Goal: Task Accomplishment & Management: Manage account settings

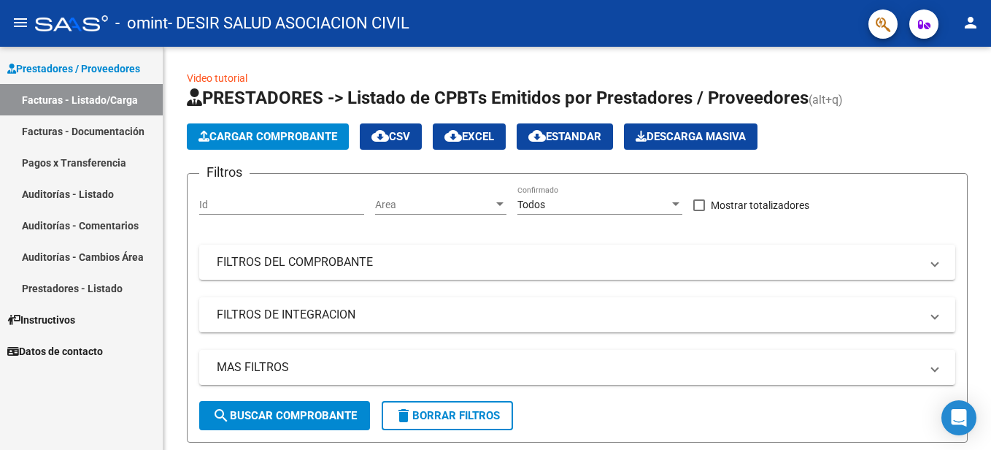
click at [71, 134] on link "Facturas - Documentación" at bounding box center [81, 130] width 163 height 31
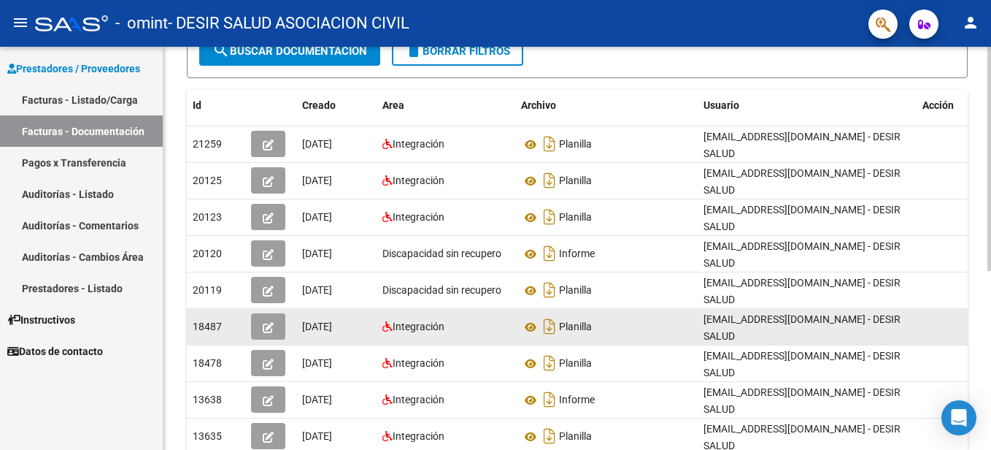
scroll to position [249, 0]
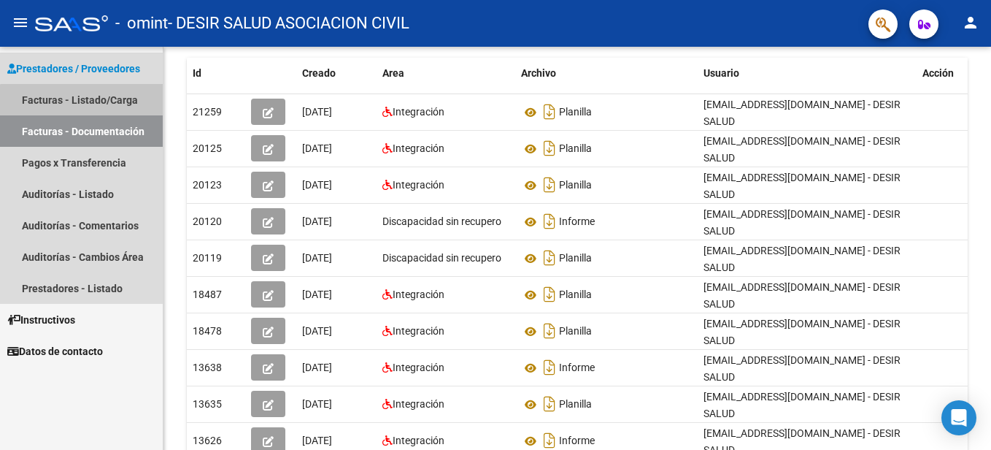
click at [93, 105] on link "Facturas - Listado/Carga" at bounding box center [81, 99] width 163 height 31
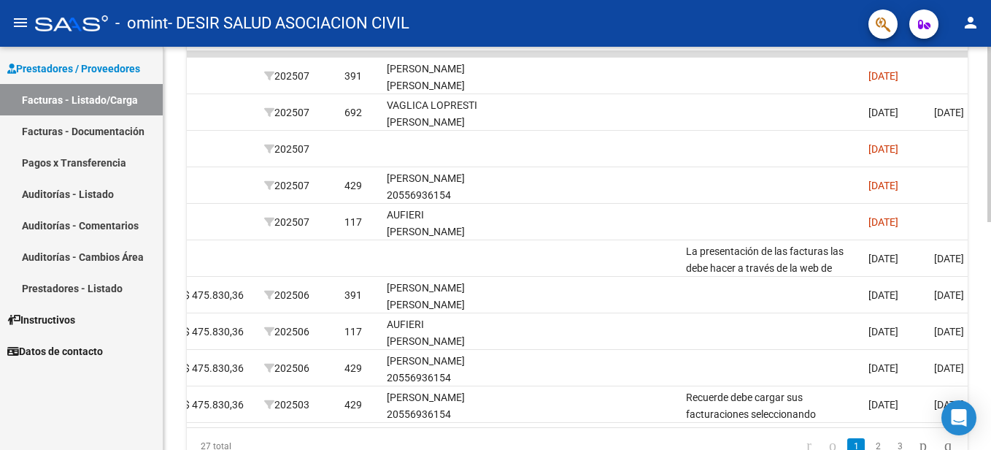
scroll to position [0, 1831]
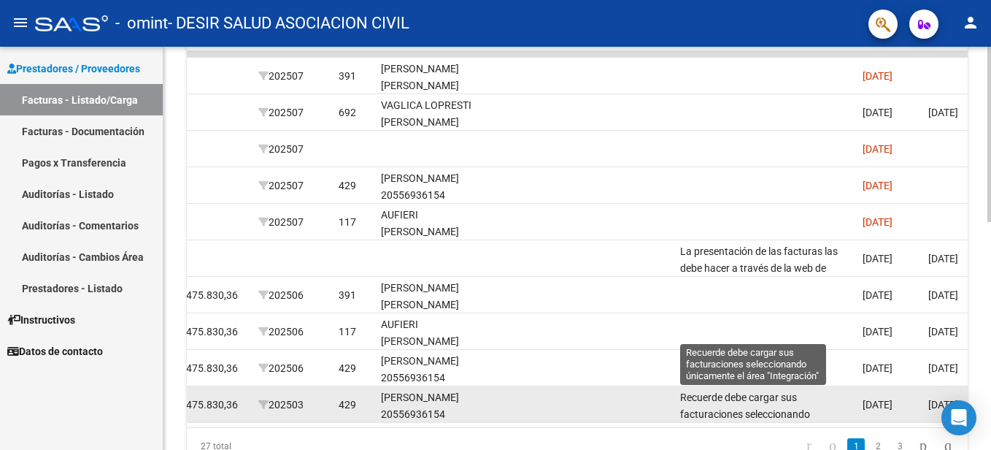
click at [754, 413] on span "Recuerde debe cargar sus facturaciones seleccionando únicamente el área "Integr…" at bounding box center [752, 413] width 145 height 45
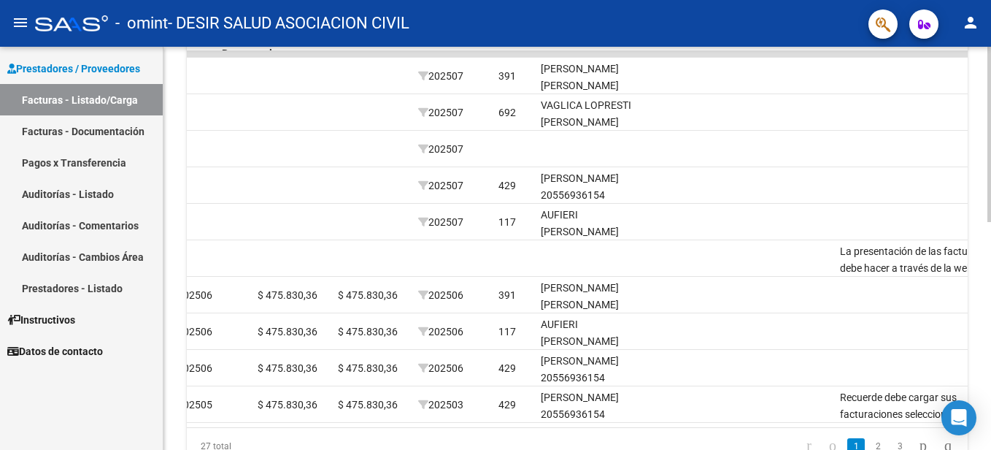
scroll to position [0, 1626]
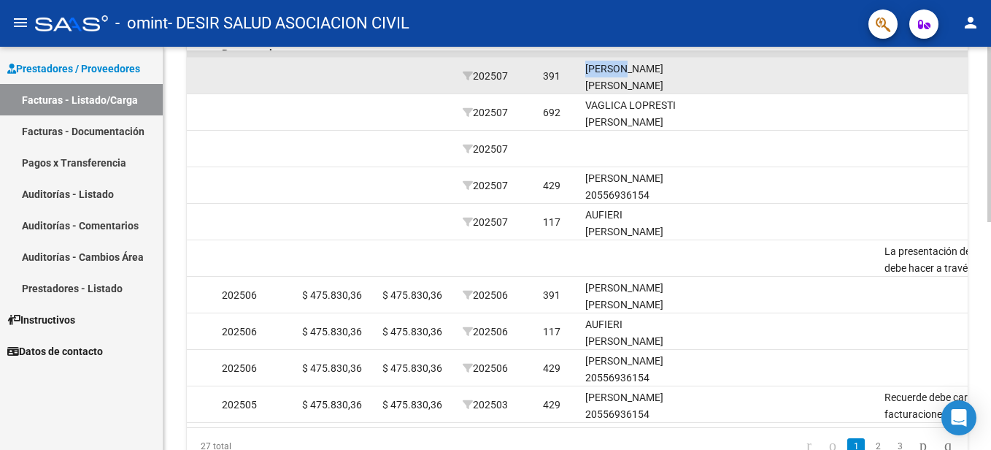
drag, startPoint x: 585, startPoint y: 67, endPoint x: 626, endPoint y: 64, distance: 40.3
click at [626, 64] on div "[PERSON_NAME] [PERSON_NAME] 27542758258" at bounding box center [637, 86] width 105 height 50
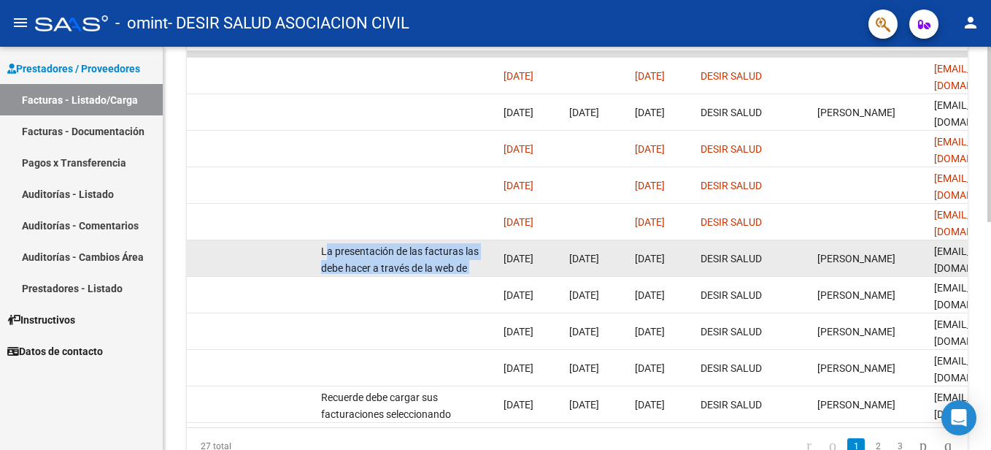
scroll to position [1, 0]
drag, startPoint x: 320, startPoint y: 249, endPoint x: 474, endPoint y: 266, distance: 154.9
click at [474, 266] on datatable-body-cell "La presentación de las facturas las debe hacer a través de la web de Omint.pres…" at bounding box center [406, 258] width 182 height 36
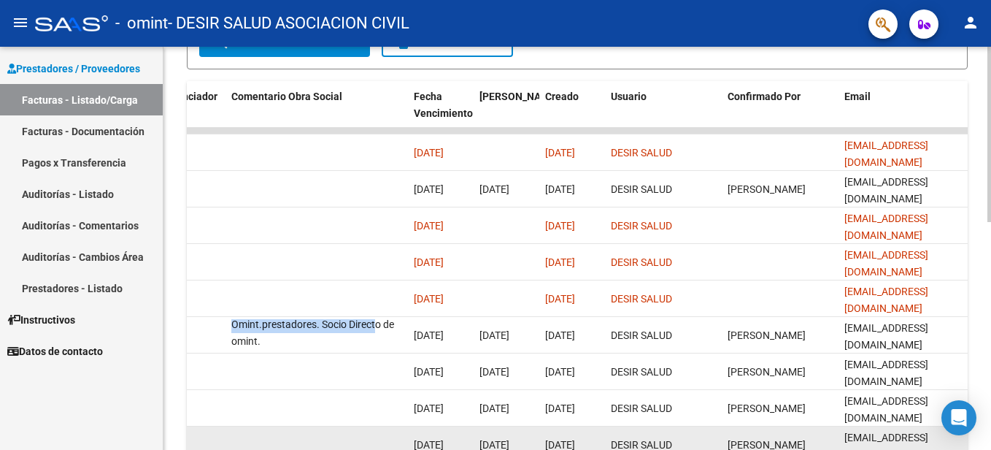
scroll to position [377, 0]
